Goal: Task Accomplishment & Management: Use online tool/utility

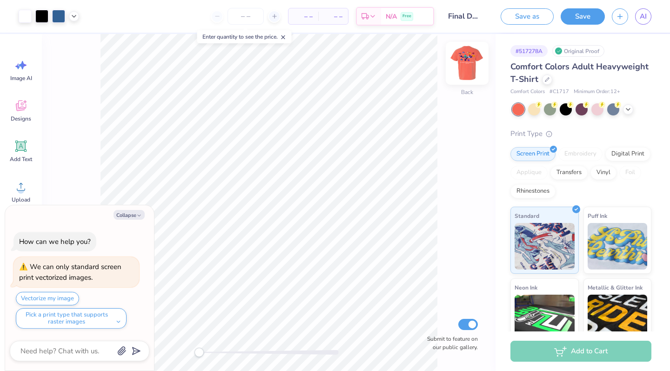
click at [468, 68] on img at bounding box center [467, 63] width 37 height 37
click at [21, 113] on div "Designs" at bounding box center [21, 110] width 34 height 35
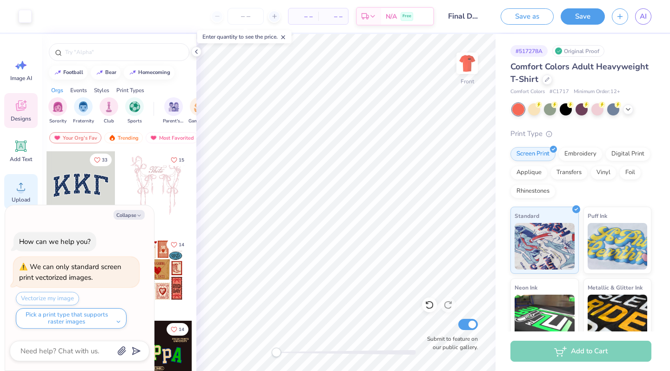
click at [22, 194] on div "Upload" at bounding box center [21, 191] width 34 height 35
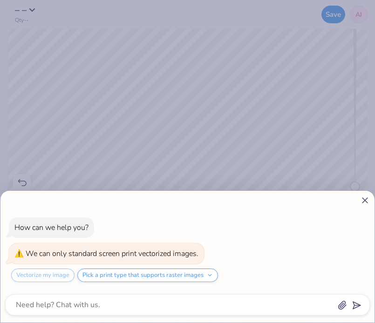
click at [362, 200] on icon at bounding box center [365, 200] width 10 height 10
type textarea "x"
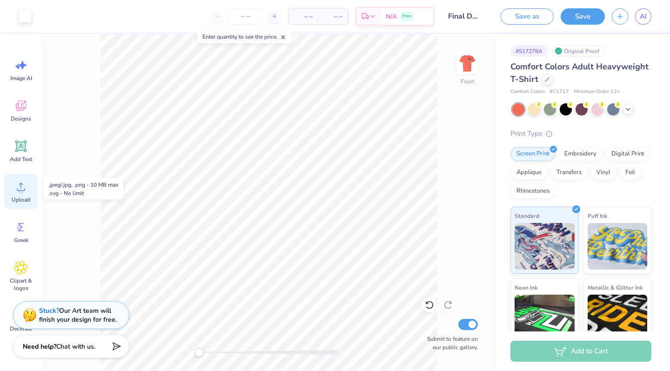
click at [24, 189] on icon at bounding box center [21, 187] width 14 height 14
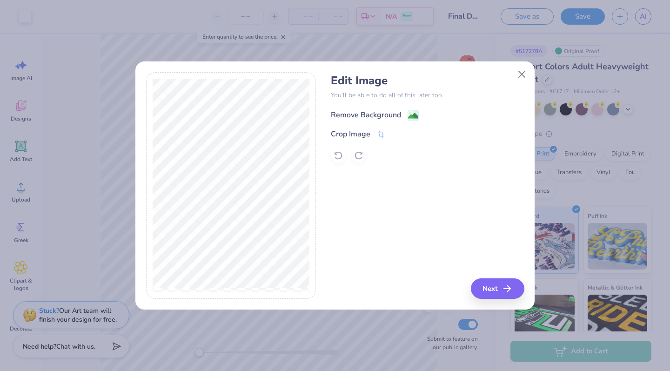
click at [385, 117] on div "Remove Background" at bounding box center [366, 114] width 70 height 11
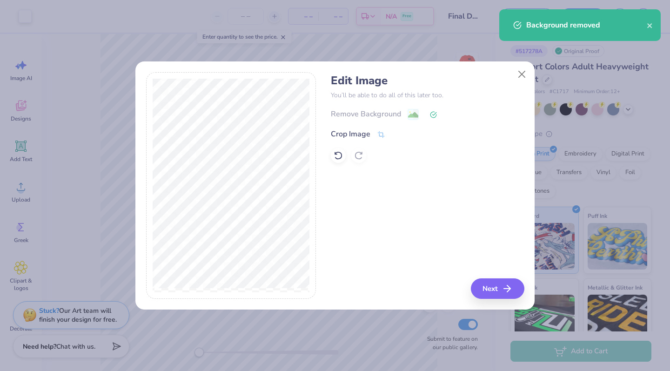
click at [490, 287] on button "Next" at bounding box center [498, 288] width 54 height 20
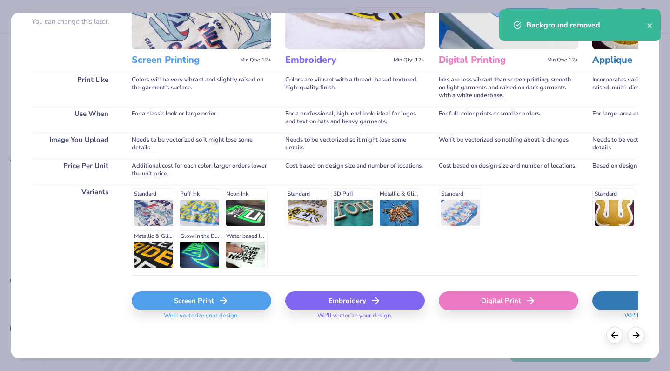
scroll to position [93, 0]
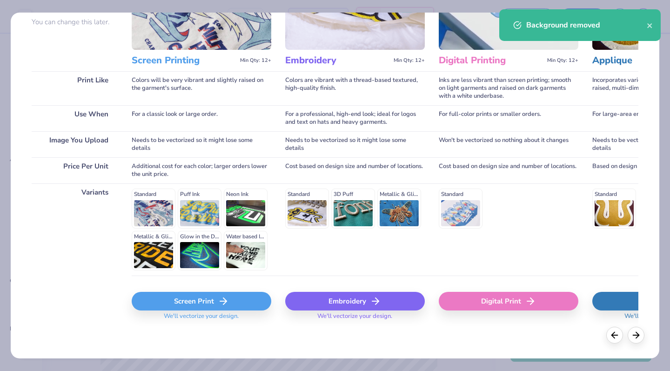
click at [211, 299] on div "Screen Print" at bounding box center [202, 301] width 140 height 19
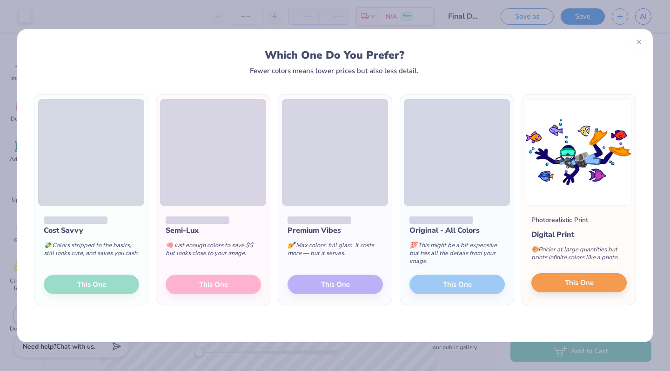
click at [573, 282] on span "This One" at bounding box center [579, 282] width 29 height 11
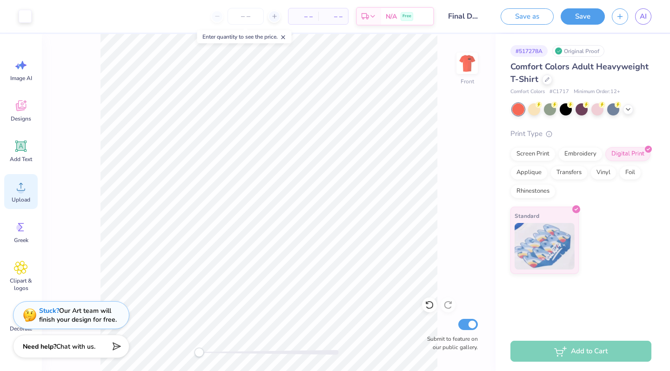
click at [27, 195] on div "Upload" at bounding box center [21, 191] width 34 height 35
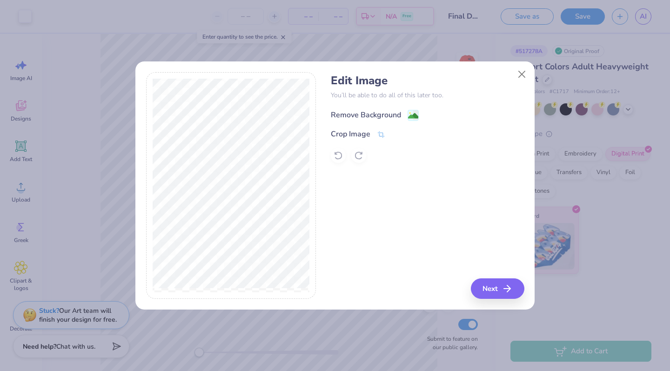
click at [410, 114] on image at bounding box center [413, 116] width 10 height 10
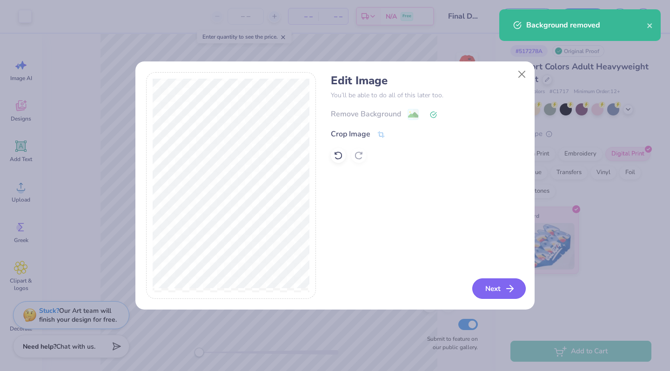
click at [501, 290] on button "Next" at bounding box center [499, 288] width 54 height 20
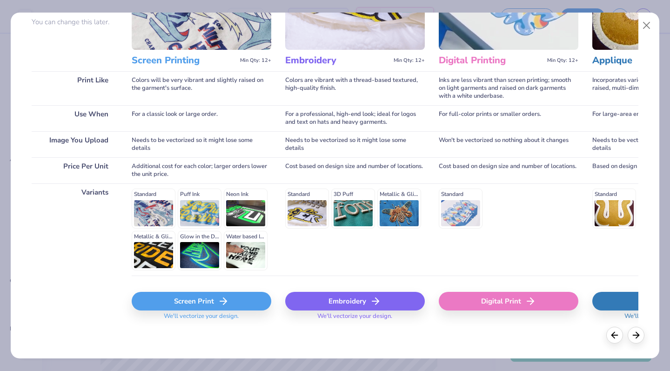
click at [204, 306] on div "Screen Print" at bounding box center [202, 301] width 140 height 19
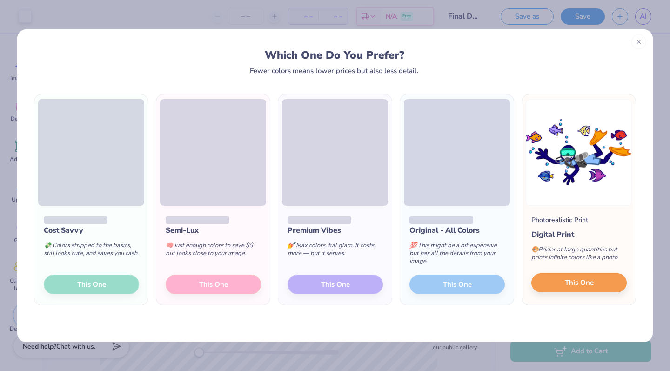
click at [559, 283] on button "This One" at bounding box center [579, 283] width 95 height 20
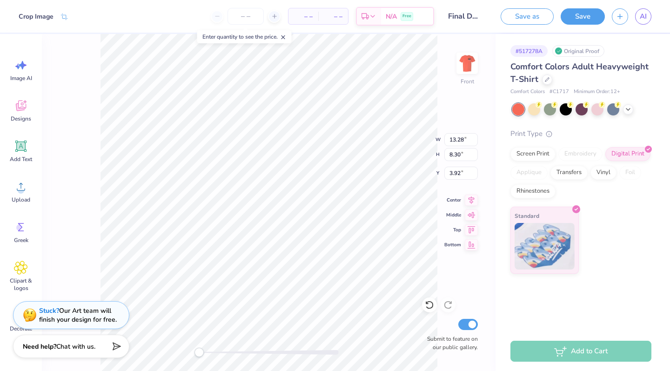
type input "11.21"
type input "1.38"
type input "12.80"
type input "13.28"
type input "8.30"
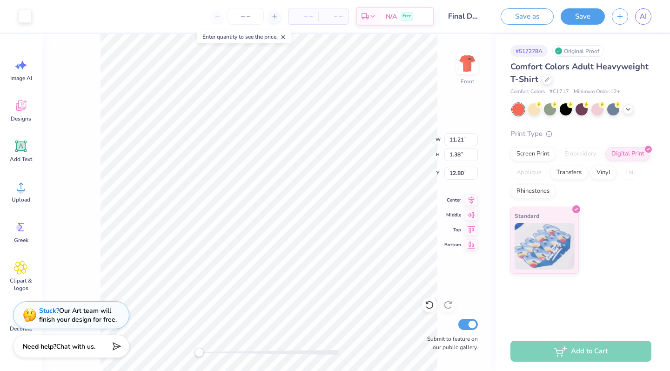
type input "3.92"
click at [575, 20] on button "Save" at bounding box center [583, 15] width 44 height 16
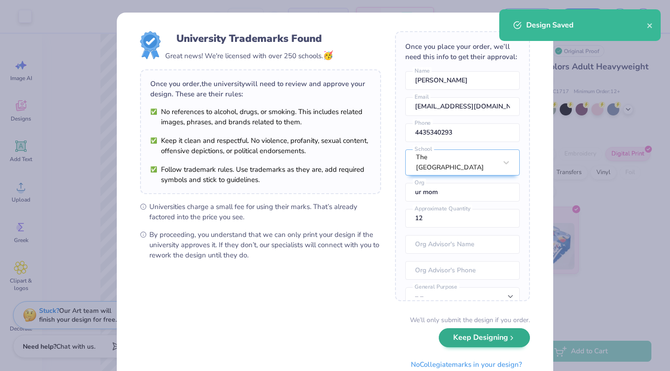
click at [471, 334] on button "Keep Designing" at bounding box center [484, 337] width 91 height 19
